Goal: Task Accomplishment & Management: Manage account settings

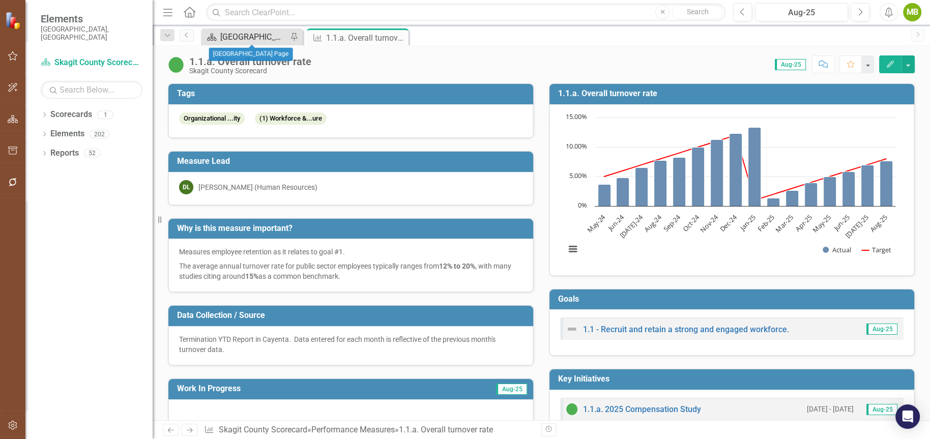
click at [238, 39] on div "[GEOGRAPHIC_DATA] Page" at bounding box center [253, 37] width 67 height 13
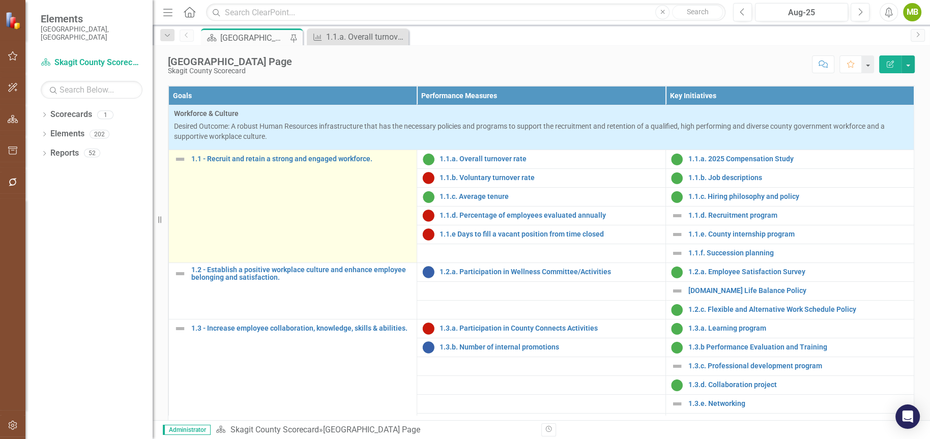
scroll to position [12, 0]
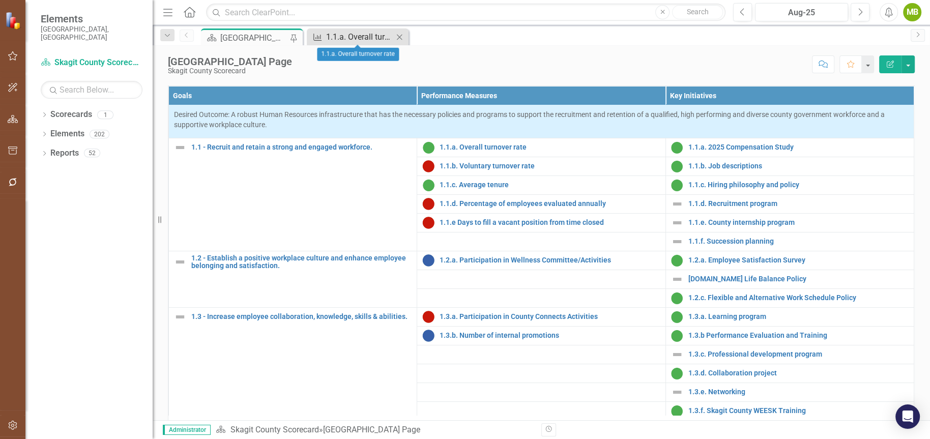
click at [360, 36] on div "1.1.a. Overall turnover rate" at bounding box center [359, 37] width 67 height 13
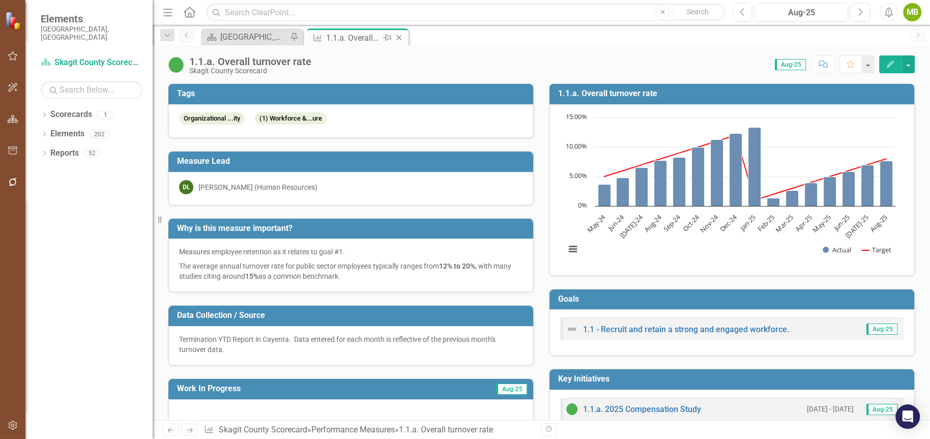
click at [398, 37] on icon at bounding box center [399, 38] width 6 height 6
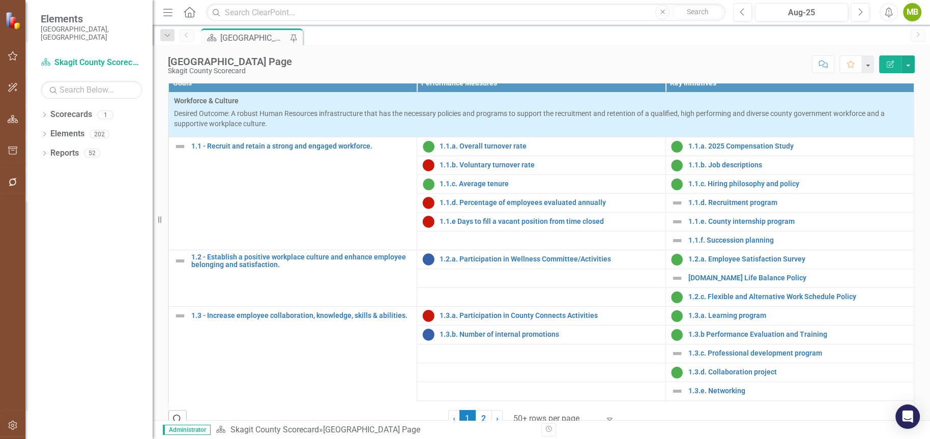
scroll to position [319, 0]
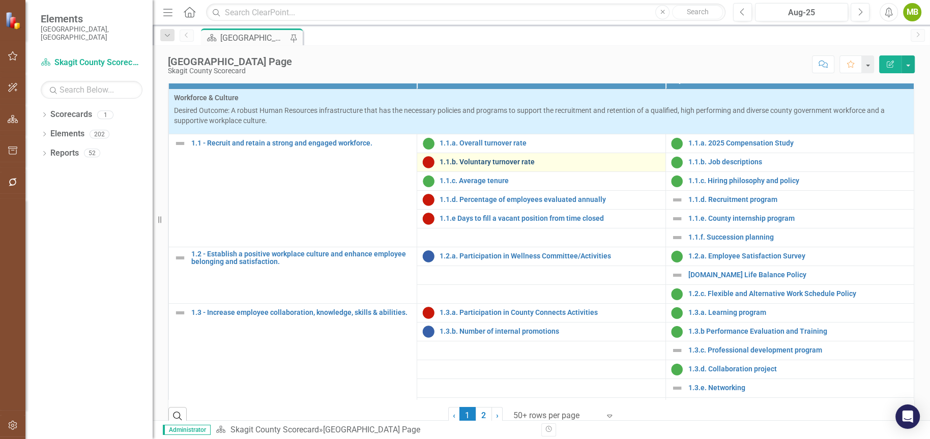
click at [459, 166] on link "1.1.b. Voluntary turnover rate" at bounding box center [549, 162] width 220 height 8
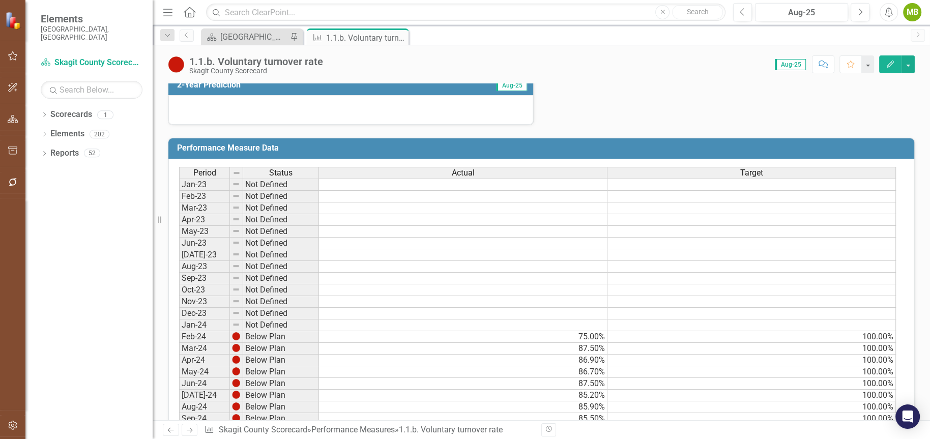
scroll to position [374, 0]
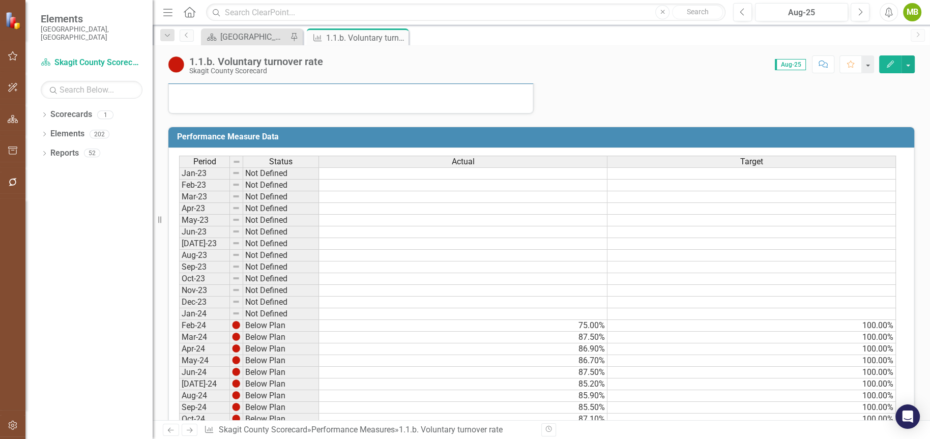
click at [464, 157] on span "Actual" at bounding box center [463, 161] width 23 height 9
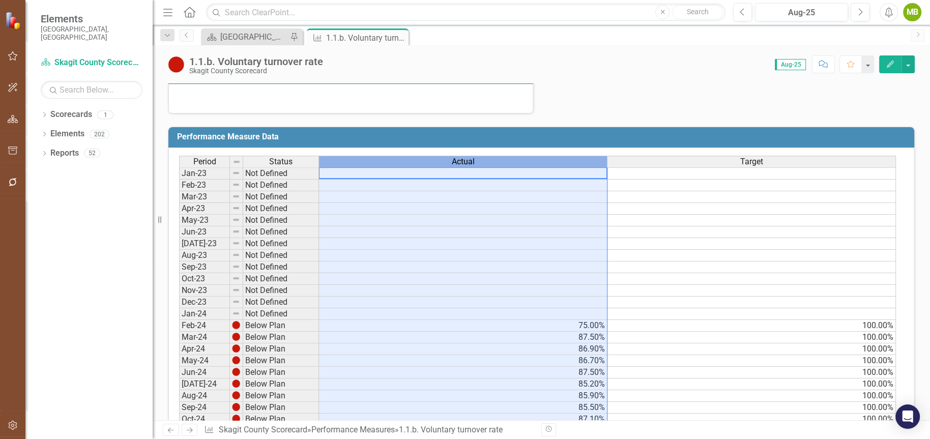
click at [464, 157] on span "Actual" at bounding box center [463, 161] width 23 height 9
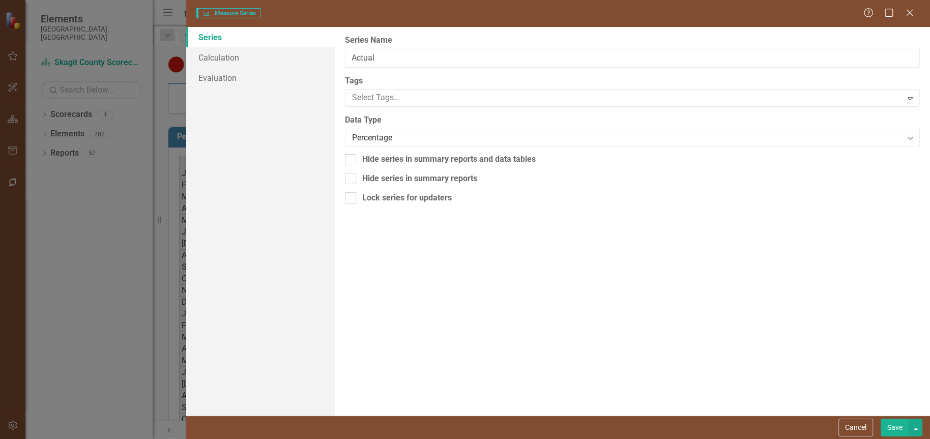
type input "Actual"
click at [236, 79] on link "Evaluation" at bounding box center [260, 78] width 149 height 20
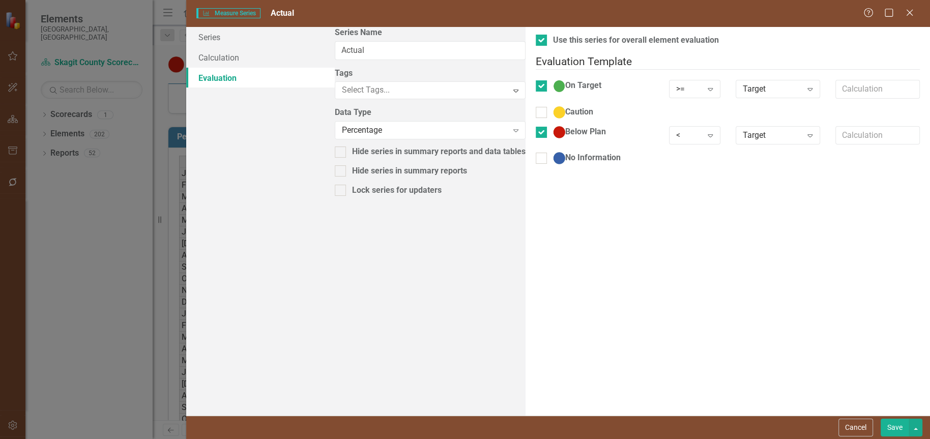
click at [896, 427] on button "Save" at bounding box center [894, 428] width 28 height 18
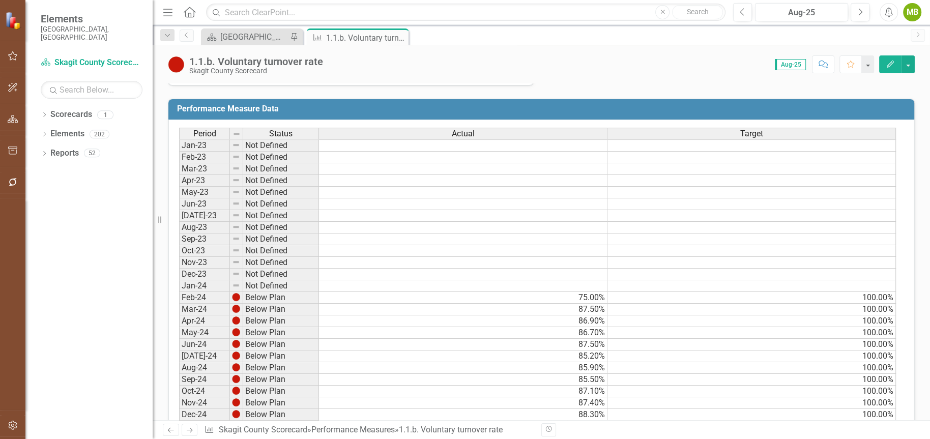
scroll to position [400, 0]
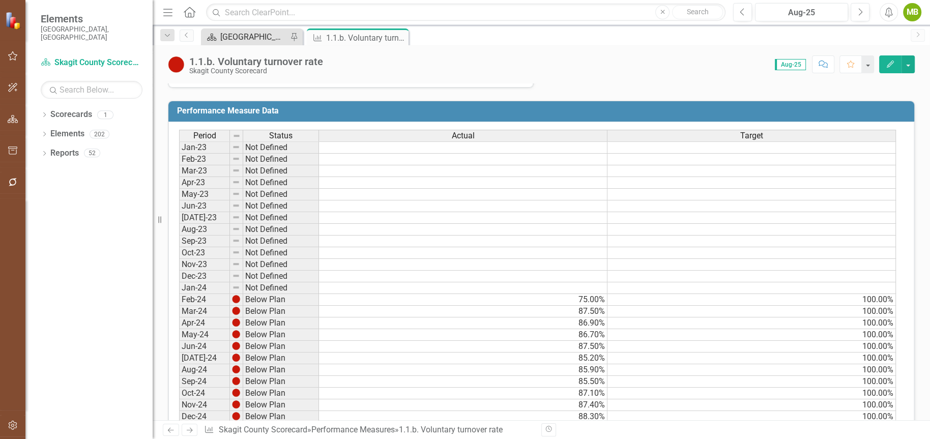
click at [258, 38] on div "[GEOGRAPHIC_DATA] Page" at bounding box center [253, 37] width 67 height 13
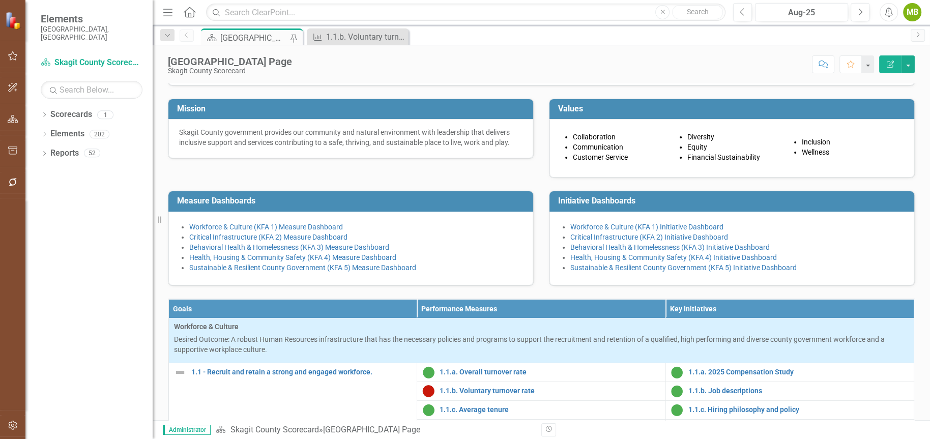
scroll to position [84, 0]
